Goal: Find specific page/section: Find specific page/section

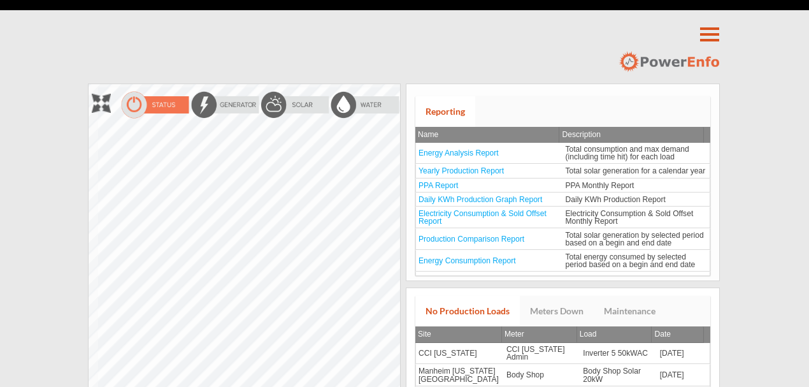
click at [89, 84] on div at bounding box center [89, 84] width 0 height 0
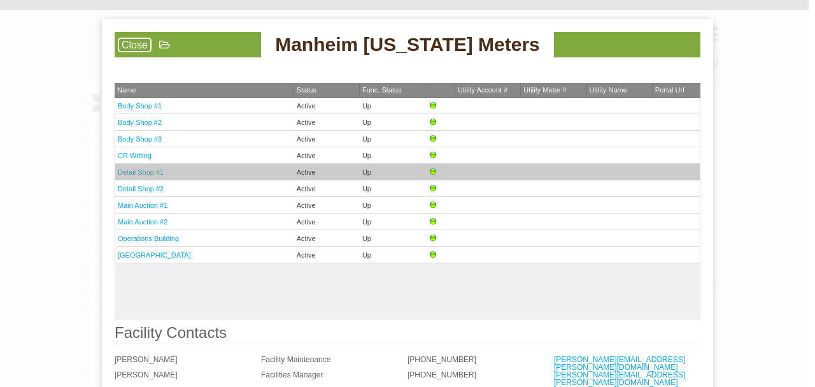
click at [150, 171] on link "Detail Shop #1" at bounding box center [141, 172] width 46 height 8
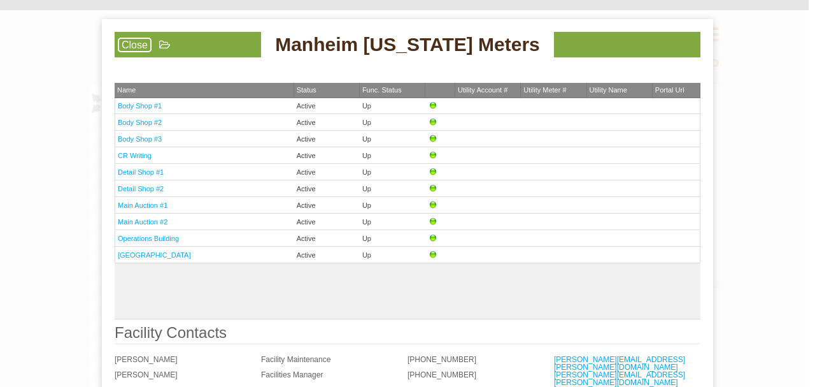
click at [133, 39] on link "Close" at bounding box center [135, 45] width 34 height 15
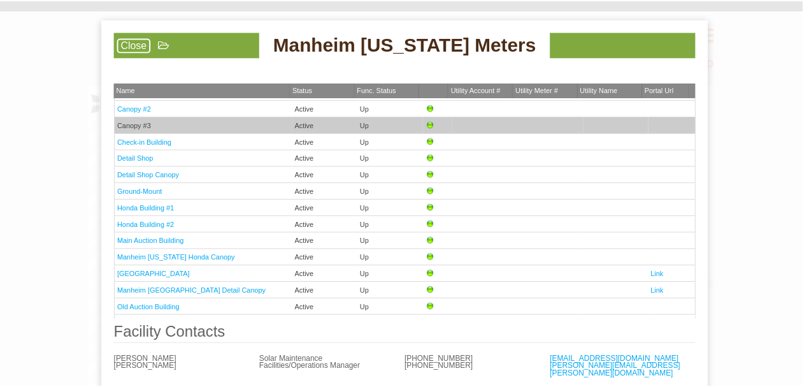
scroll to position [69, 0]
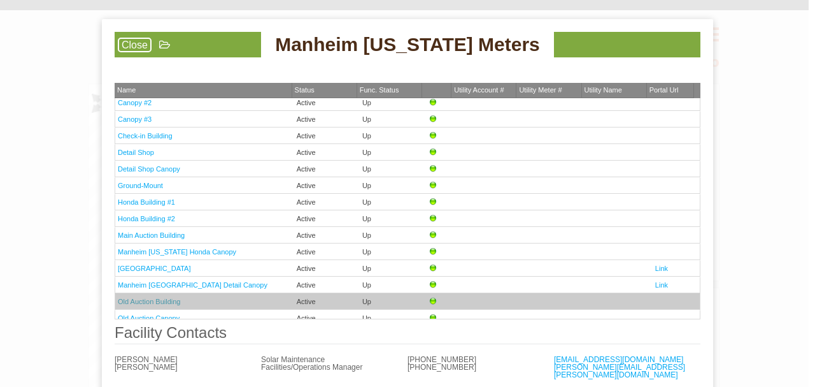
click at [163, 297] on link "Old Auction Building" at bounding box center [149, 301] width 62 height 8
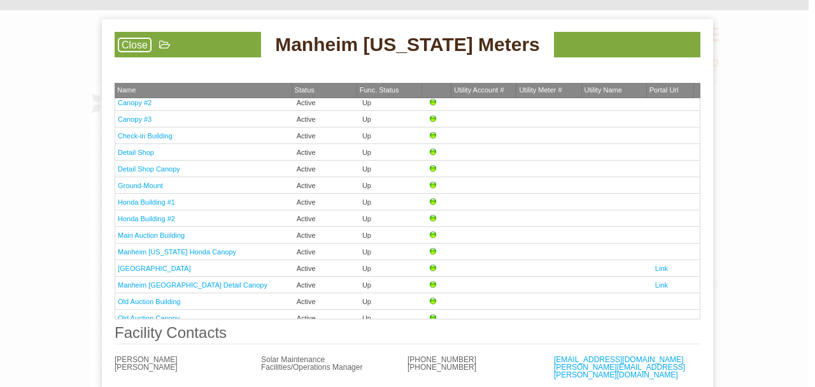
click at [143, 49] on link "Close" at bounding box center [135, 45] width 34 height 15
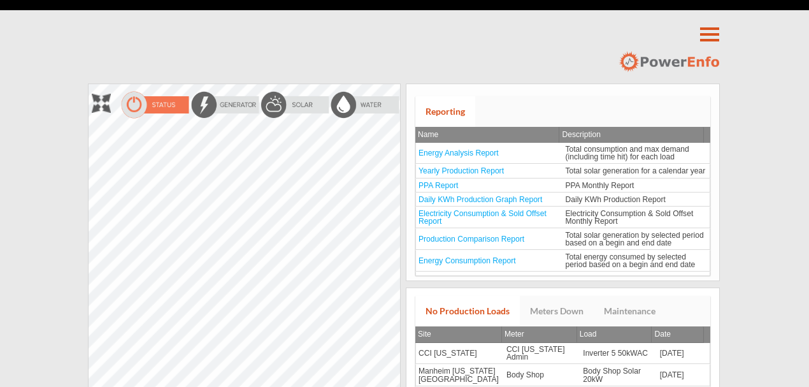
click at [89, 84] on div at bounding box center [89, 84] width 0 height 0
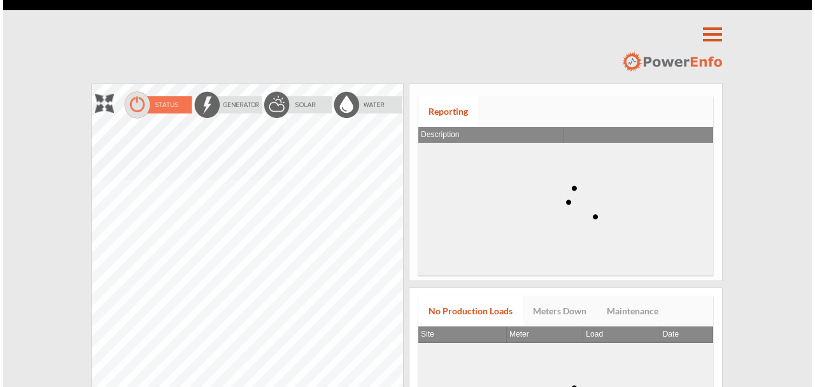
scroll to position [79, 0]
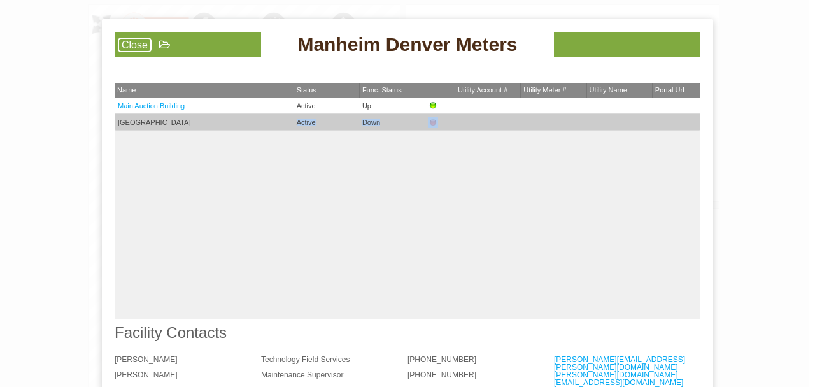
drag, startPoint x: 441, startPoint y: 117, endPoint x: 252, endPoint y: 128, distance: 188.8
click at [252, 128] on tr "Recon Building Active Down" at bounding box center [408, 122] width 586 height 17
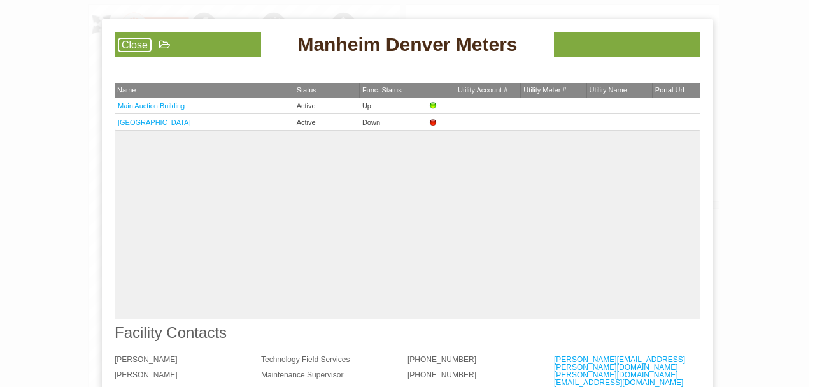
click at [228, 143] on div "Main Auction Building Active Up Recon Building Active Down" at bounding box center [408, 208] width 586 height 221
click at [138, 41] on link "Close" at bounding box center [135, 45] width 34 height 15
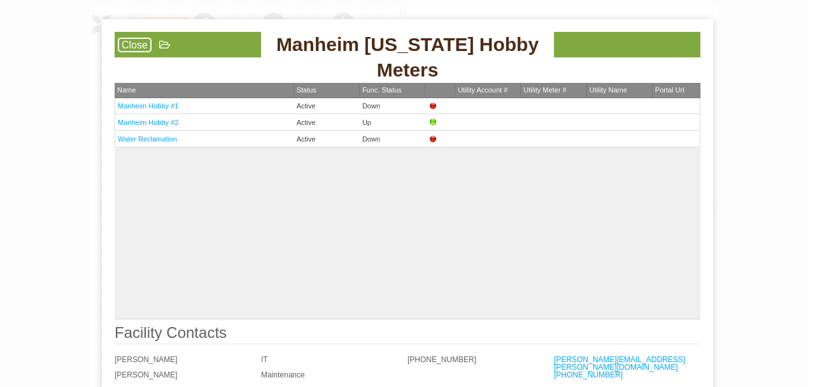
click at [144, 48] on link "Close" at bounding box center [135, 45] width 34 height 15
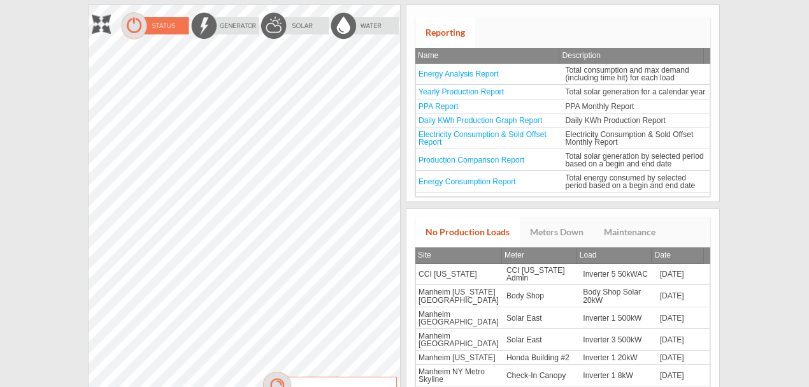
click at [89, 5] on div at bounding box center [89, 5] width 0 height 0
click at [296, 27] on img at bounding box center [295, 25] width 70 height 29
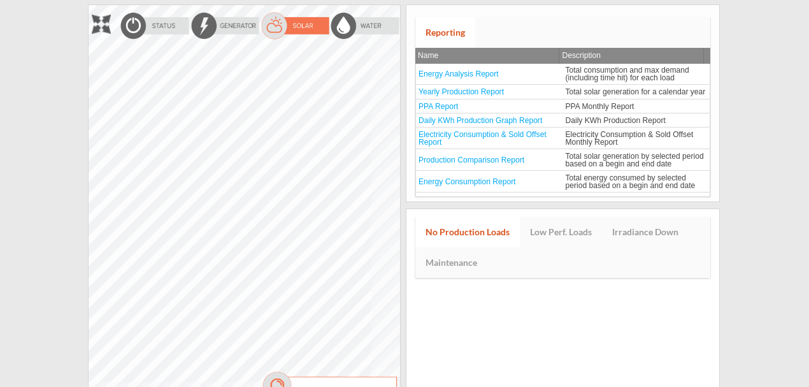
click at [89, 5] on div at bounding box center [89, 5] width 0 height 0
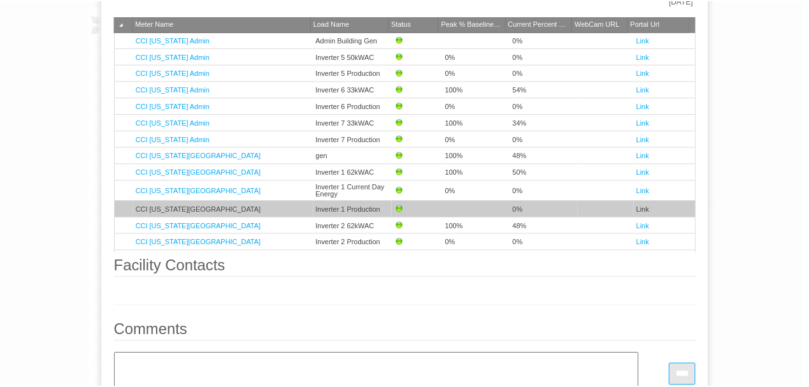
scroll to position [22, 0]
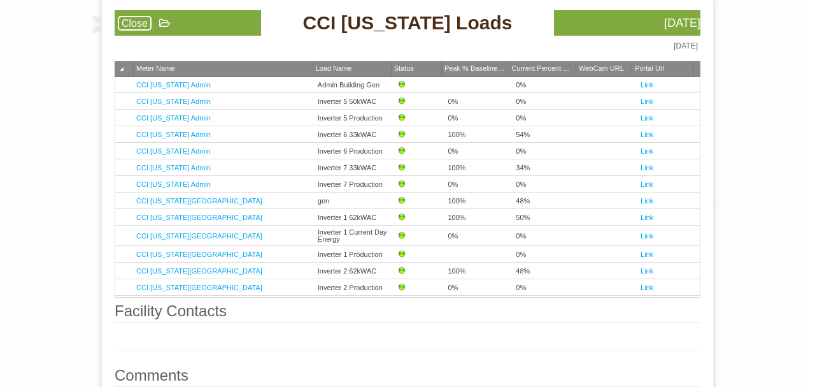
click at [132, 19] on link "Close" at bounding box center [135, 23] width 34 height 15
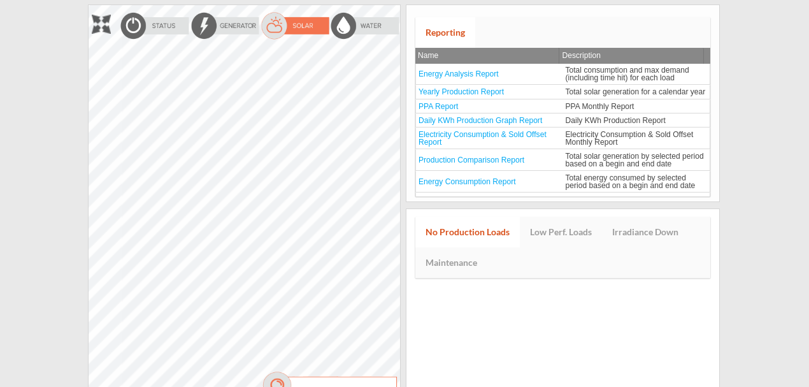
click at [89, 5] on div at bounding box center [89, 5] width 0 height 0
click at [162, 26] on img at bounding box center [155, 25] width 70 height 29
